Goal: Go to known website: Access a specific website the user already knows

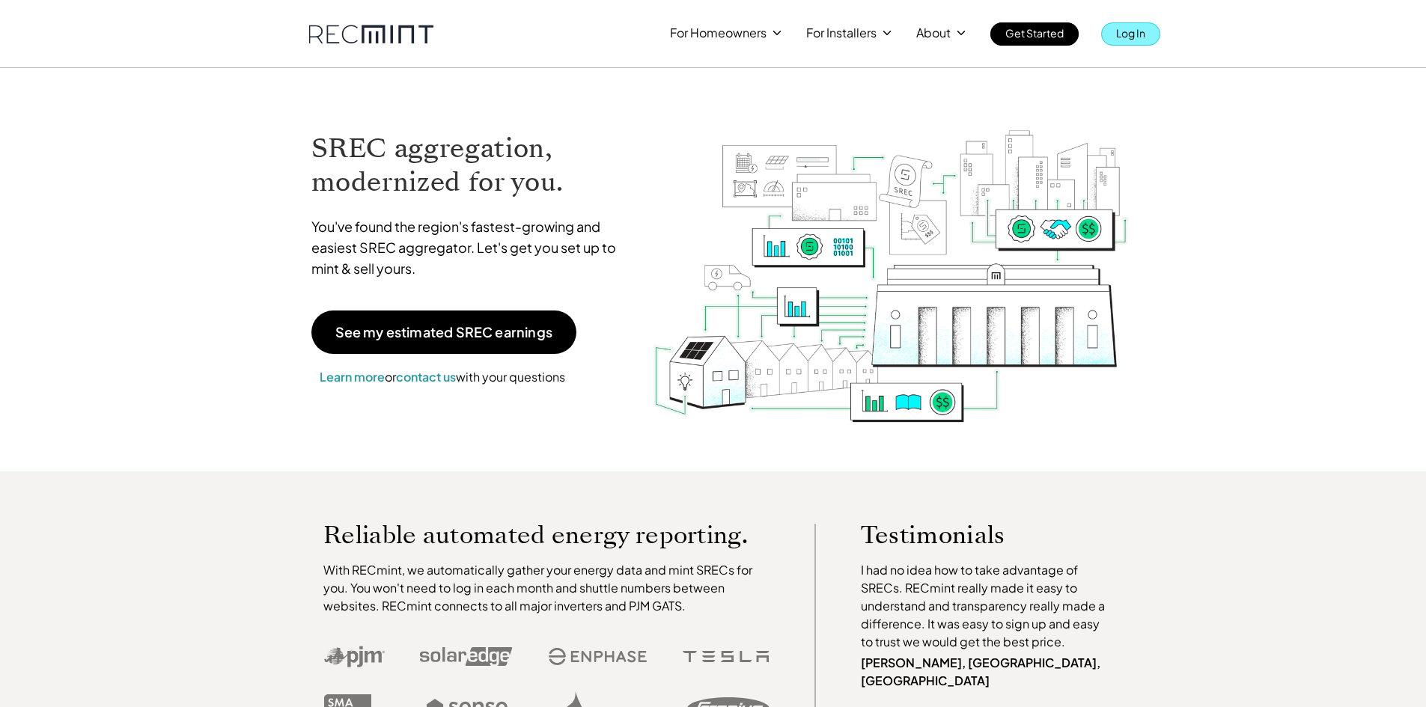
click at [1124, 40] on p "Log In" at bounding box center [1130, 32] width 29 height 21
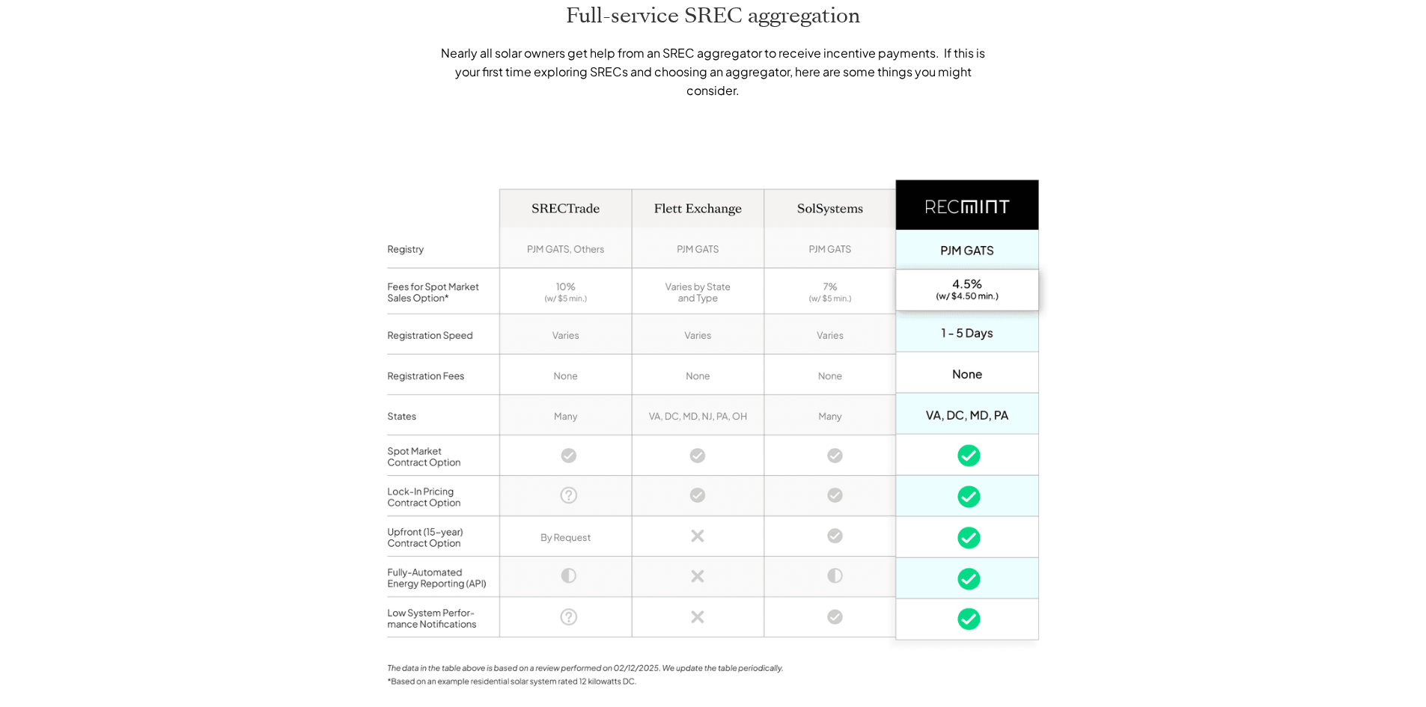
scroll to position [1098, 0]
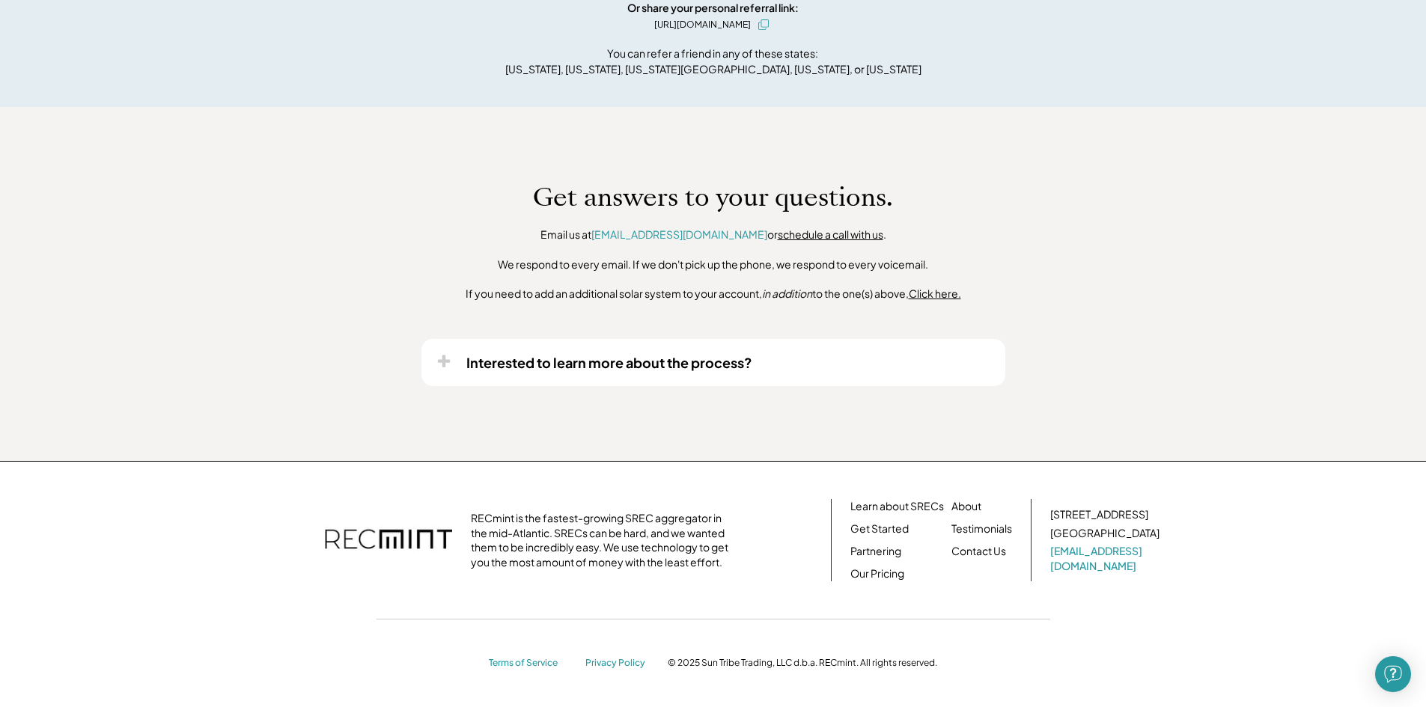
scroll to position [1075, 0]
